Goal: Navigation & Orientation: Find specific page/section

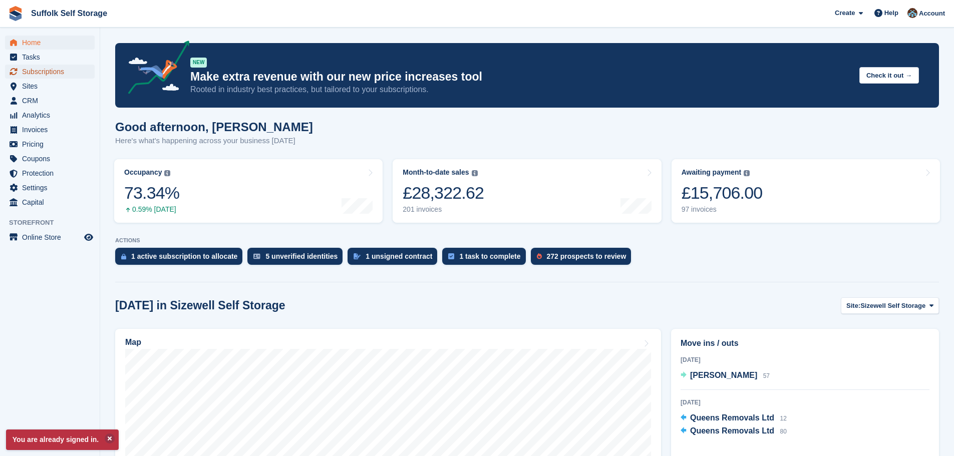
click at [44, 73] on span "Subscriptions" at bounding box center [52, 72] width 60 height 14
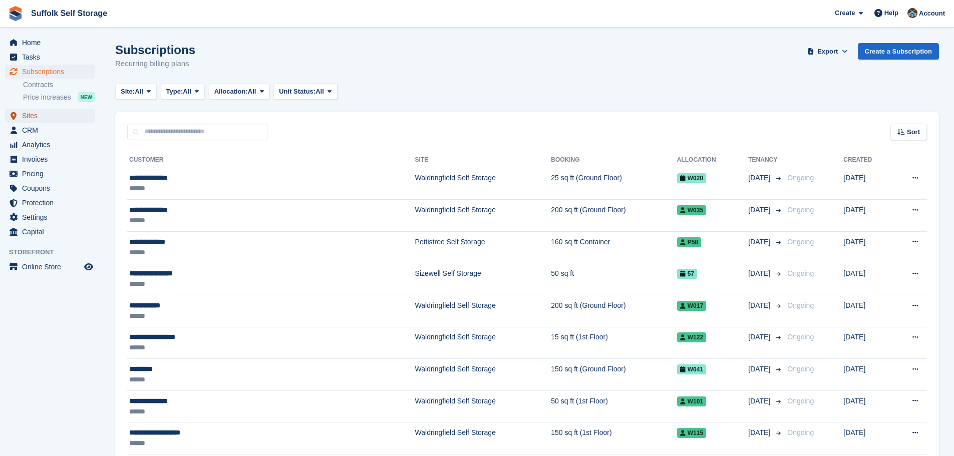
click at [34, 113] on span "Sites" at bounding box center [52, 116] width 60 height 14
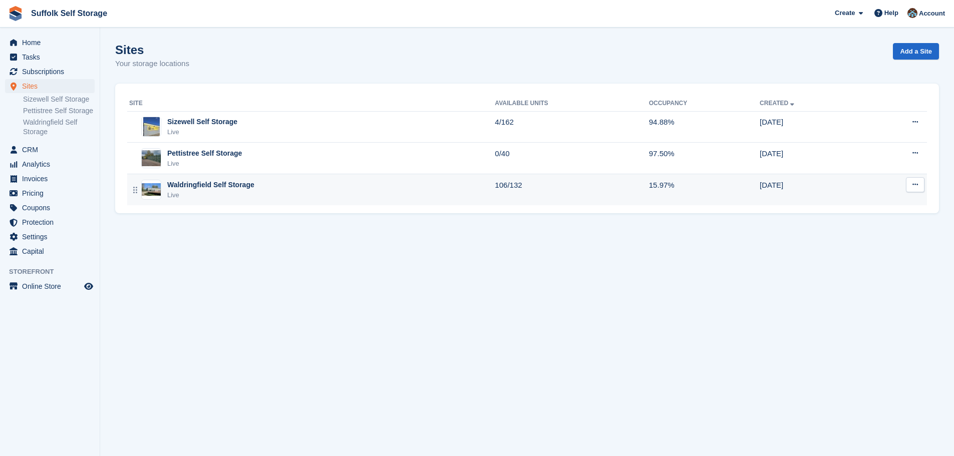
click at [205, 183] on div "Waldringfield Self Storage" at bounding box center [210, 185] width 87 height 11
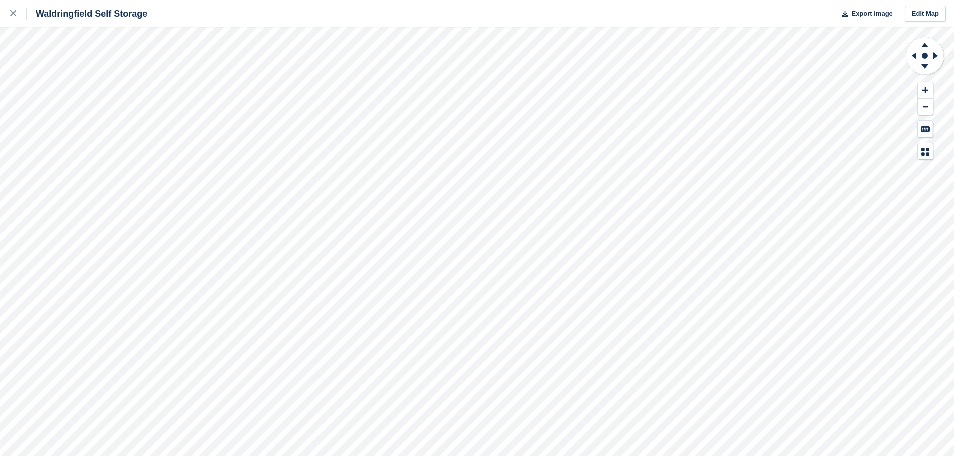
click at [78, 134] on div "Waldringfield Self Storage Export Image Edit Map" at bounding box center [477, 228] width 954 height 456
